Goal: Task Accomplishment & Management: Use online tool/utility

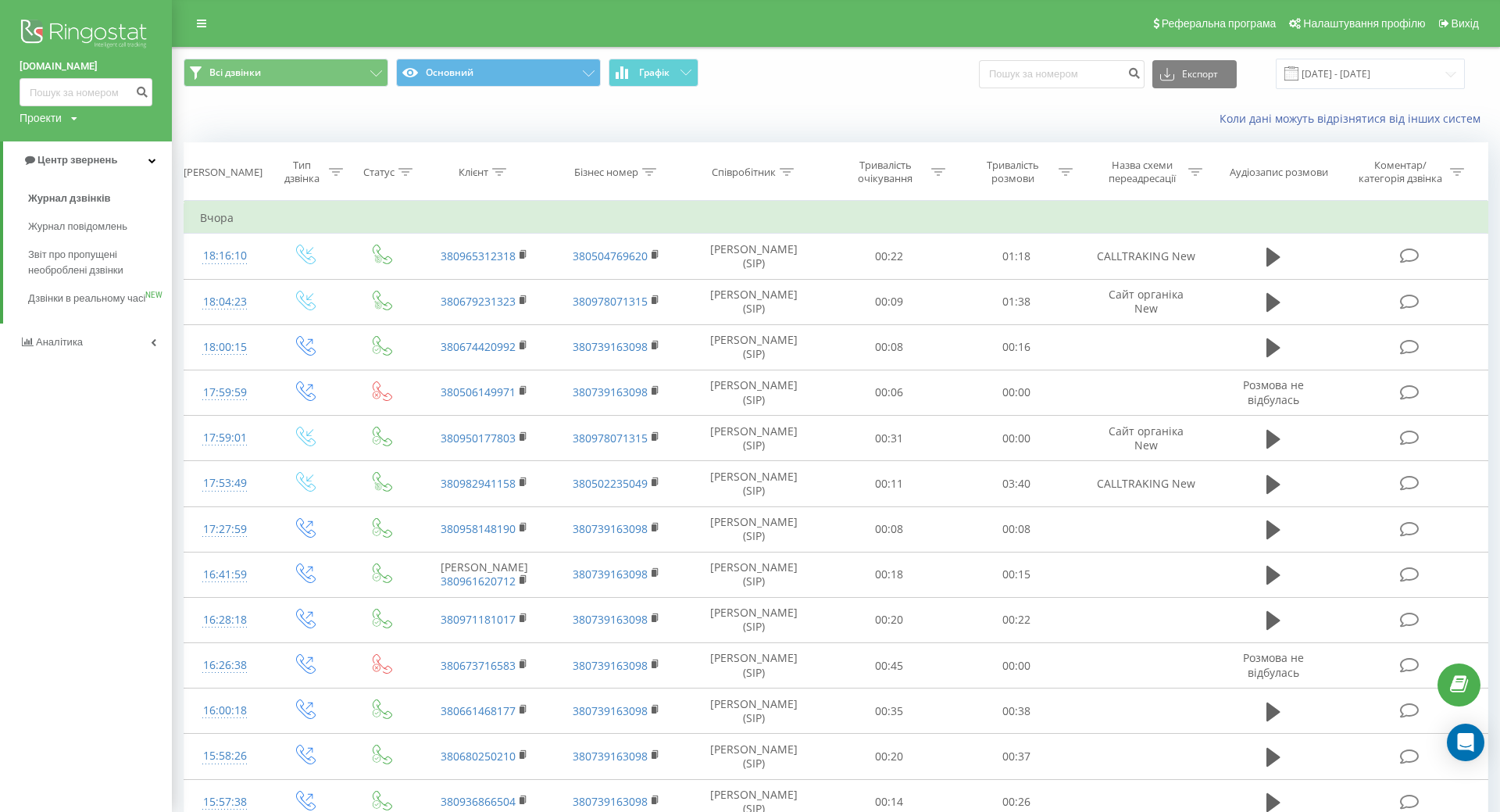
drag, startPoint x: 0, startPoint y: 0, endPoint x: 31, endPoint y: 29, distance: 42.4
click at [31, 29] on img at bounding box center [86, 35] width 133 height 39
click at [66, 275] on span "Звіт про пропущені необроблені дзвінки" at bounding box center [96, 263] width 136 height 31
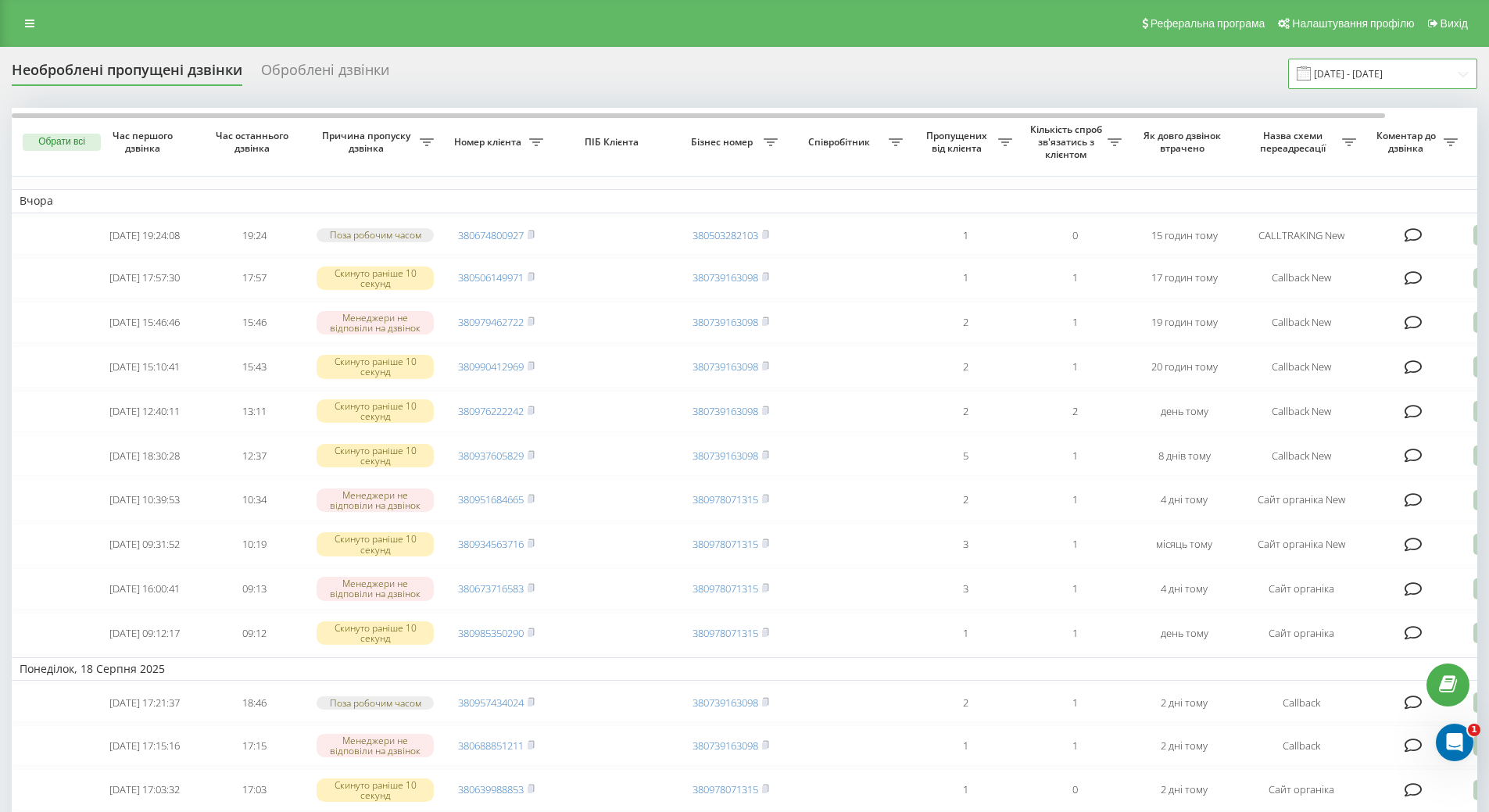
click at [1384, 75] on input "20.07.2025 - 20.08.2025" at bounding box center [1383, 74] width 189 height 31
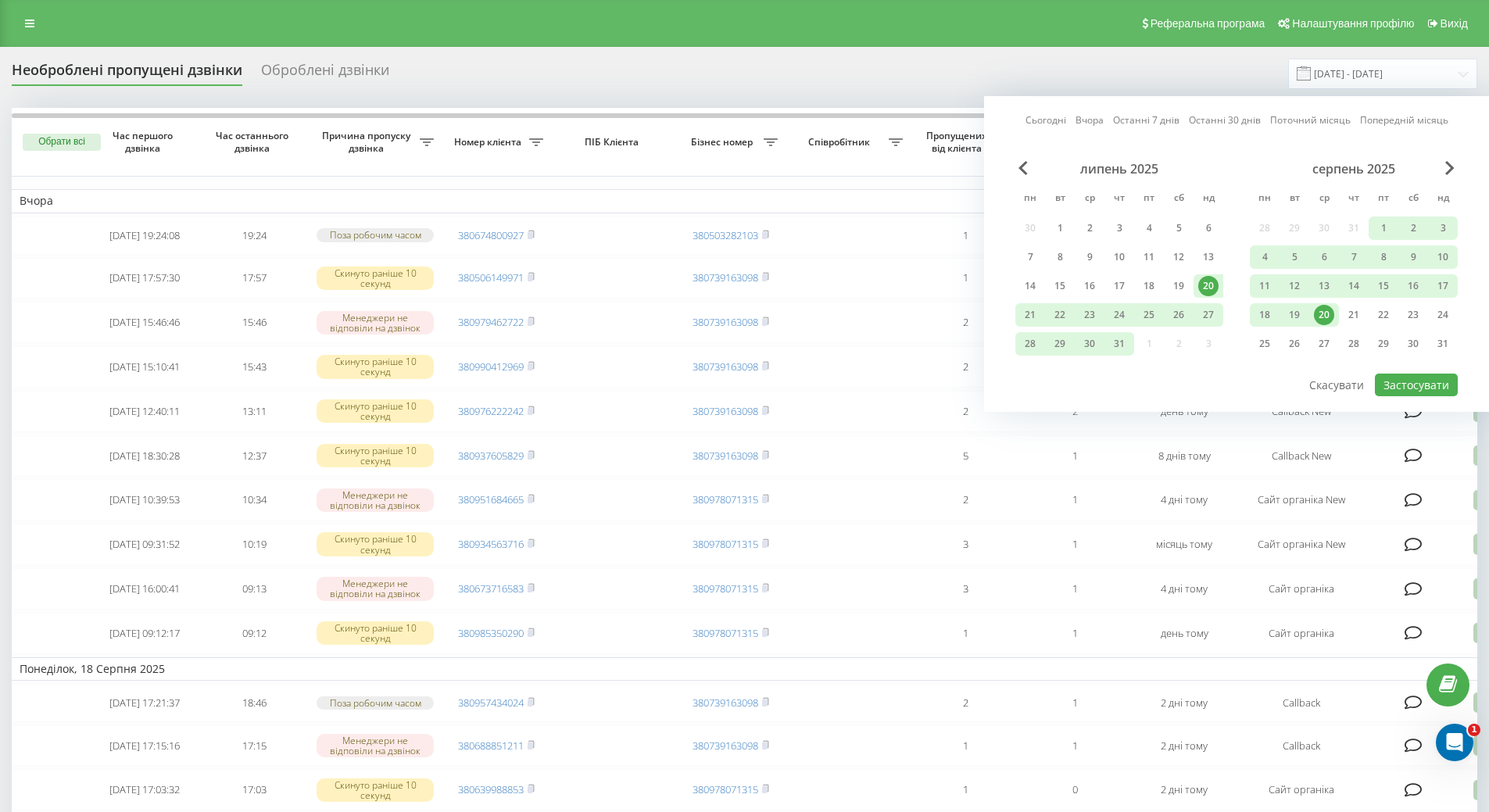
click at [1324, 316] on div "20" at bounding box center [1324, 315] width 21 height 21
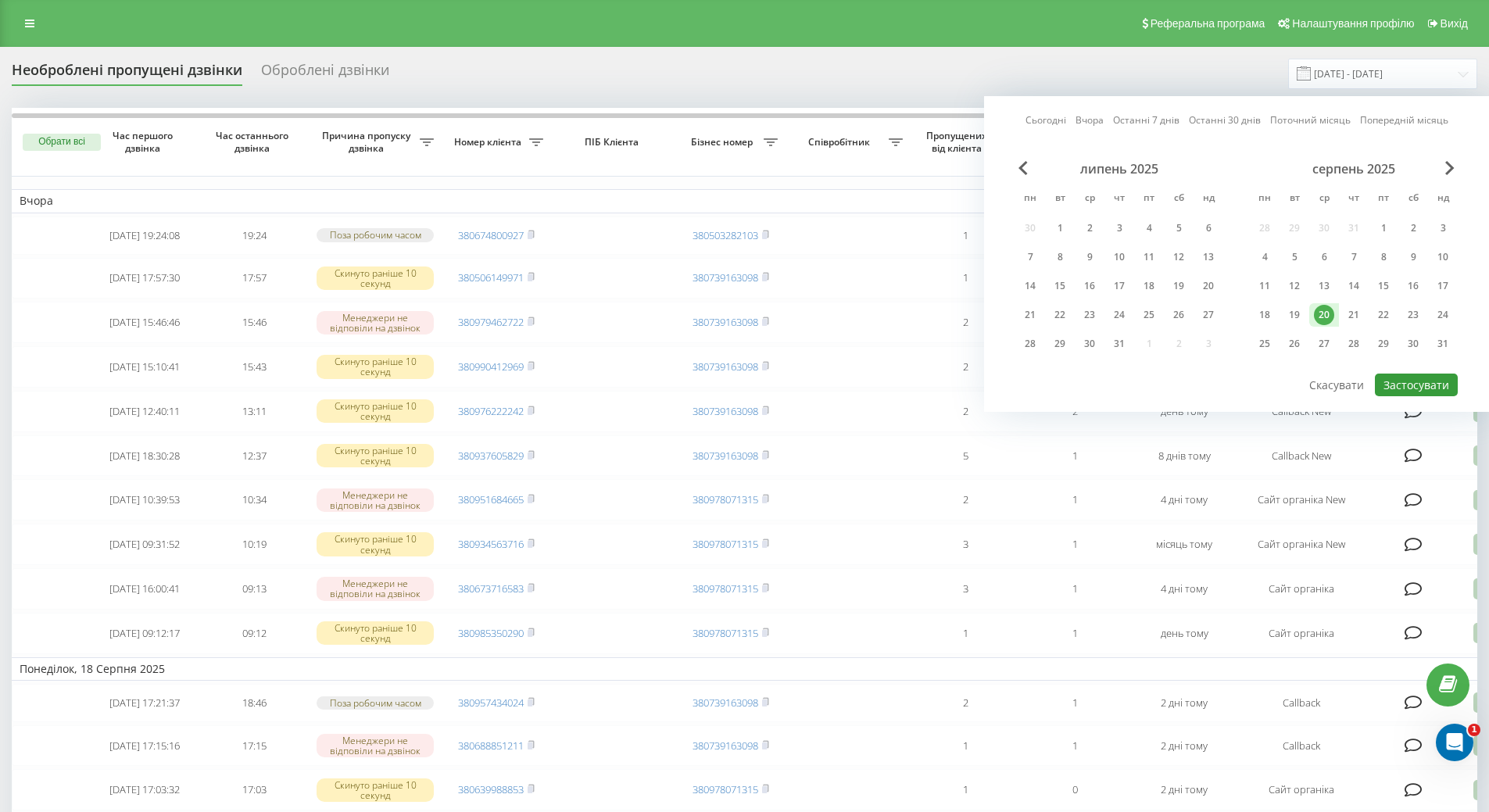
click at [1392, 380] on button "Застосувати" at bounding box center [1416, 384] width 83 height 23
type input "[DATE] - [DATE]"
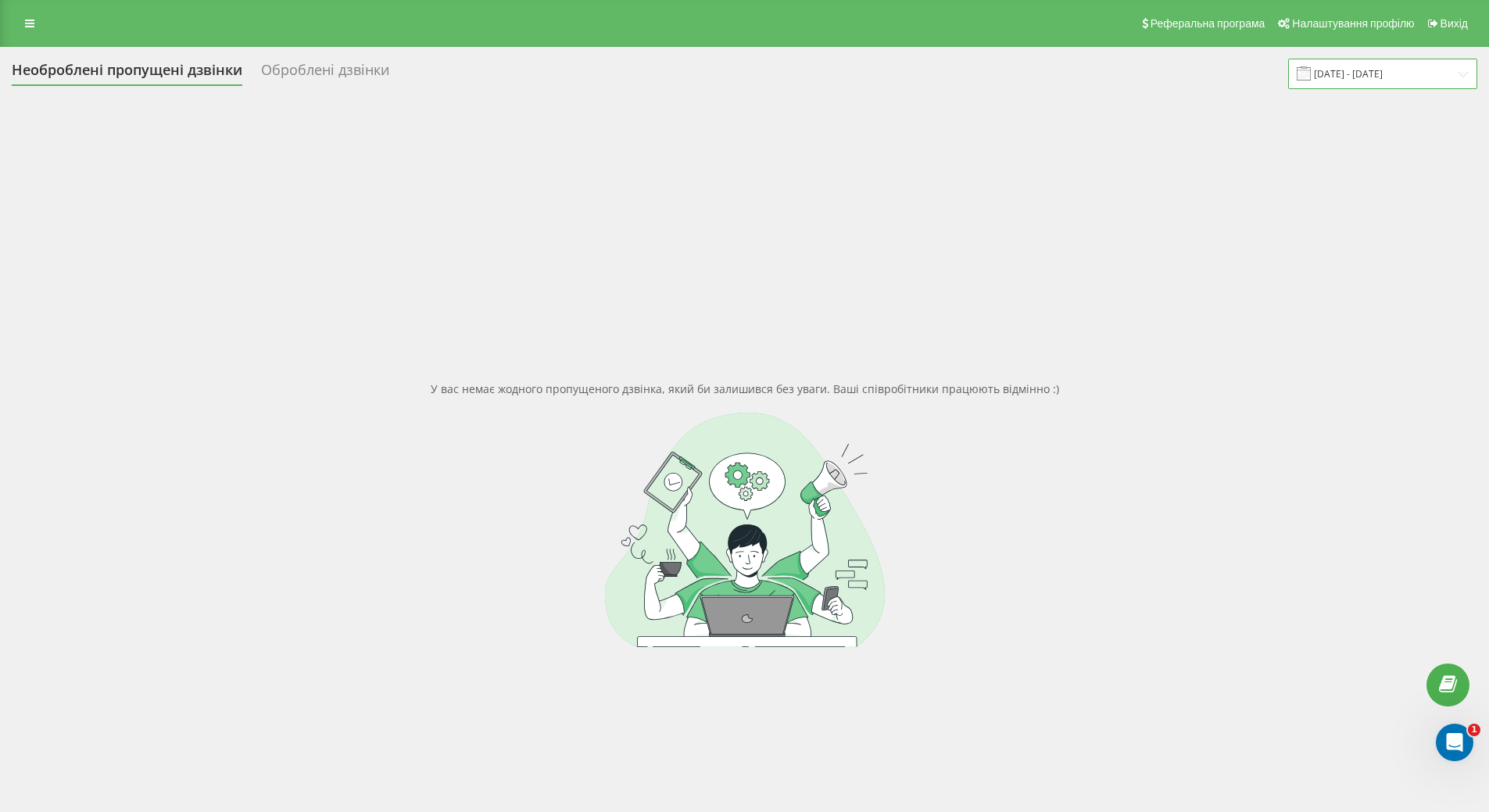
click at [1391, 86] on input "[DATE] - [DATE]" at bounding box center [1383, 74] width 189 height 31
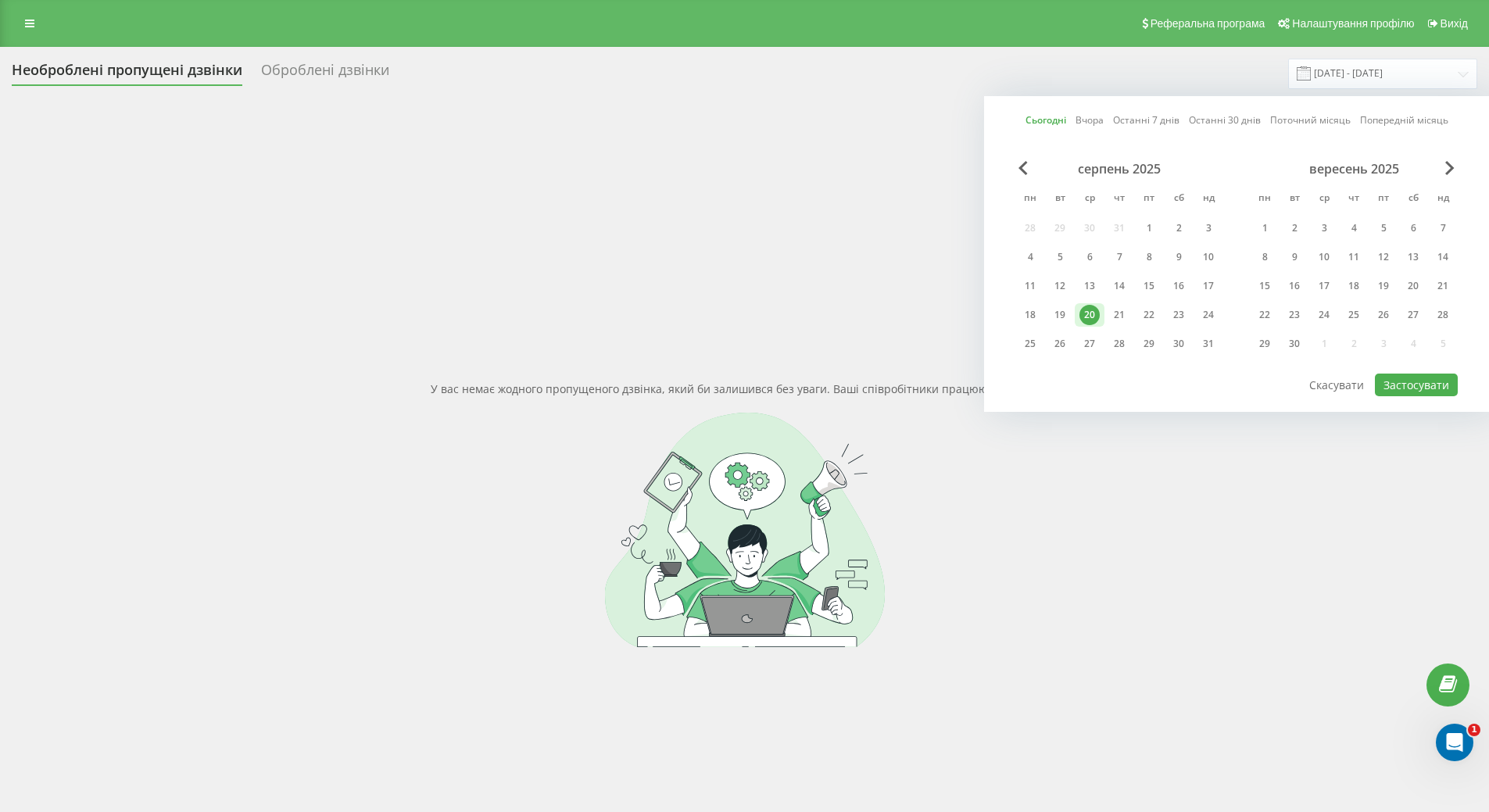
click at [1092, 313] on div "20" at bounding box center [1089, 315] width 21 height 21
click at [1433, 386] on button "Застосувати" at bounding box center [1416, 384] width 83 height 23
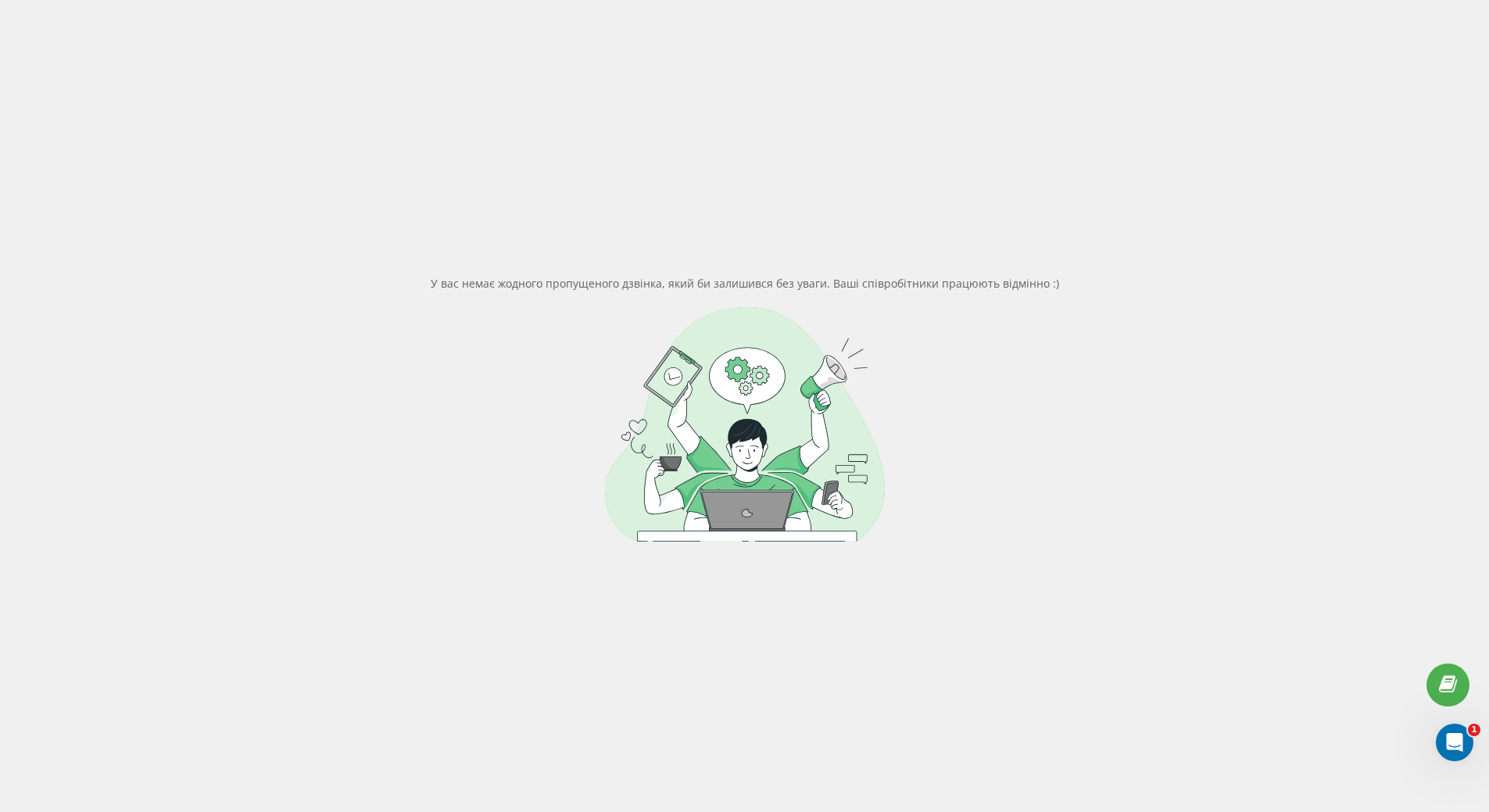
scroll to position [119, 0]
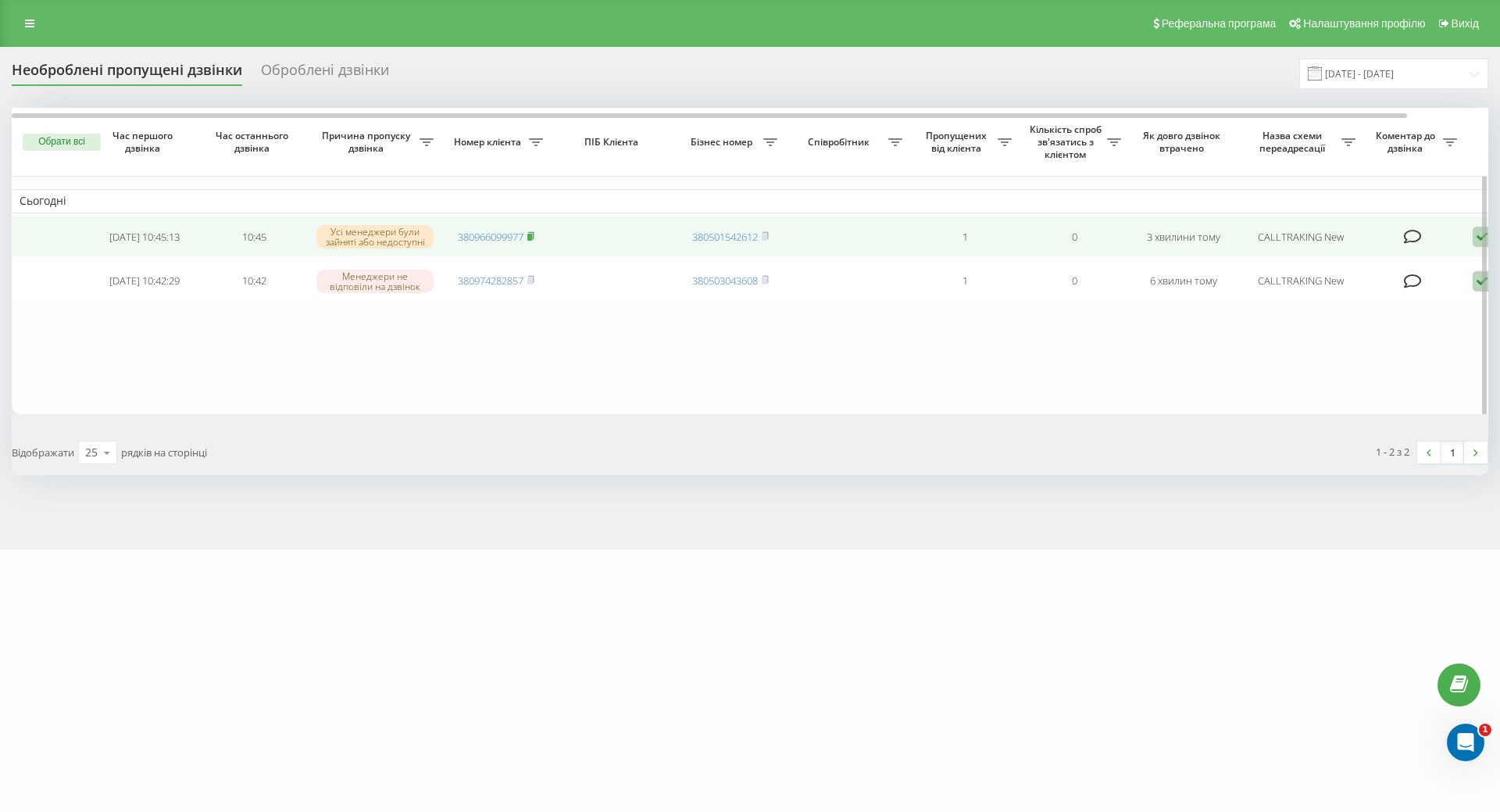
click at [531, 236] on rect at bounding box center [530, 236] width 5 height 7
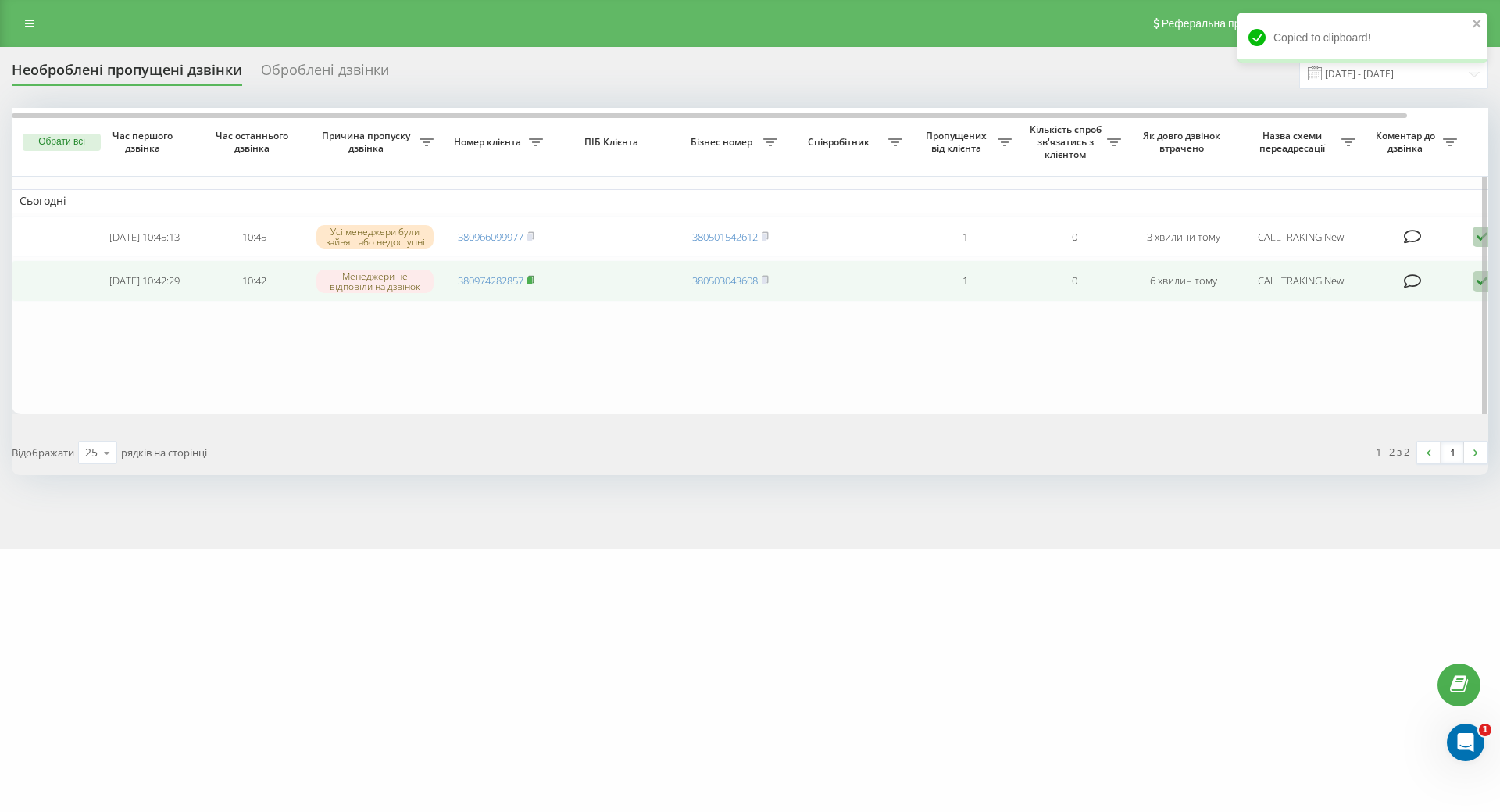
click at [531, 281] on rect at bounding box center [530, 281] width 5 height 7
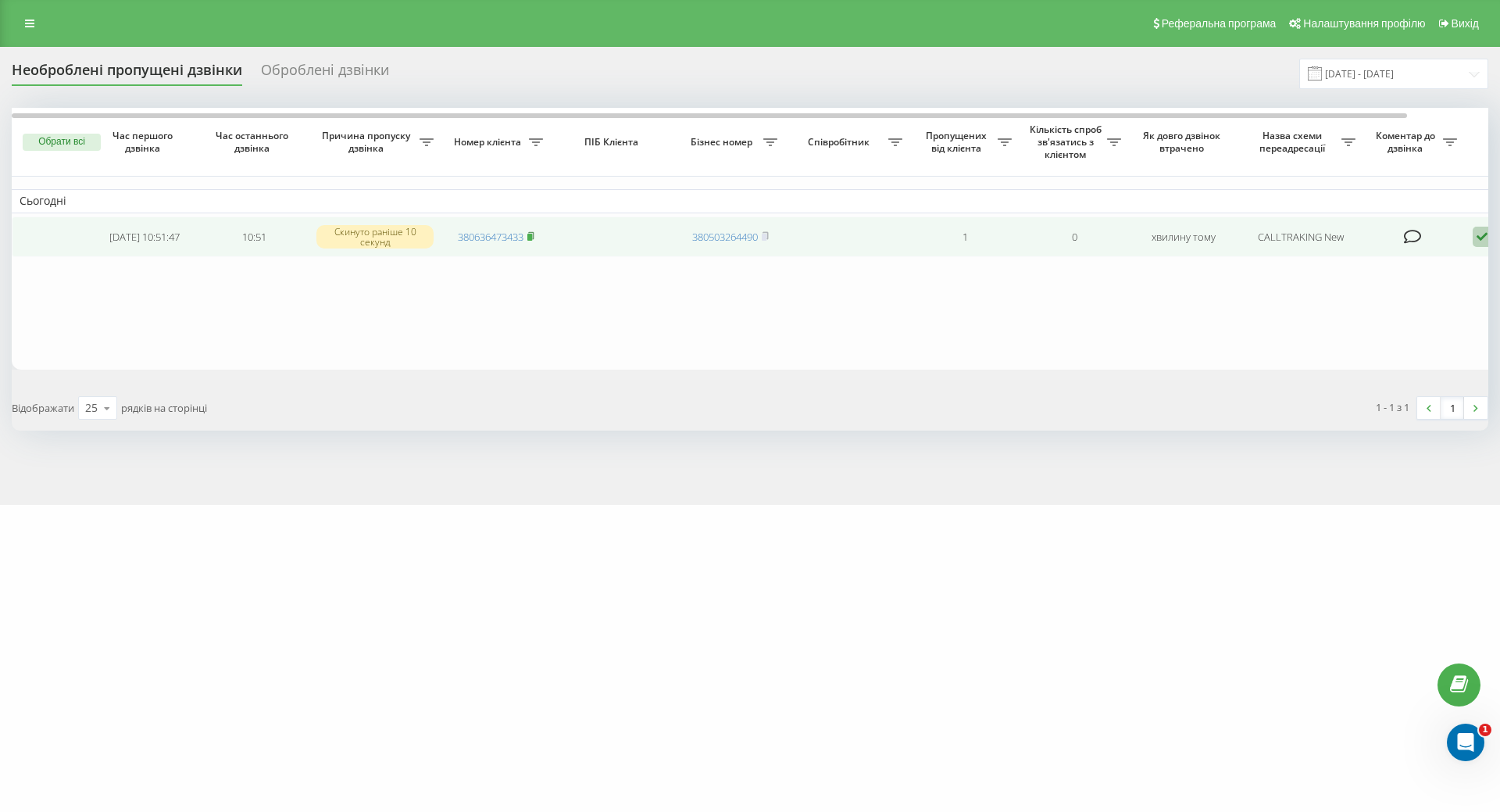
click at [534, 240] on icon at bounding box center [531, 236] width 7 height 10
